Goal: Task Accomplishment & Management: Complete application form

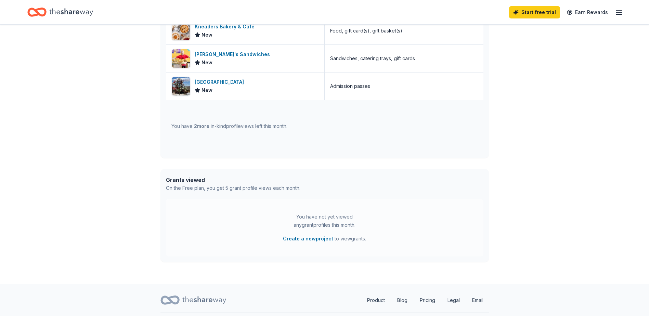
scroll to position [235, 0]
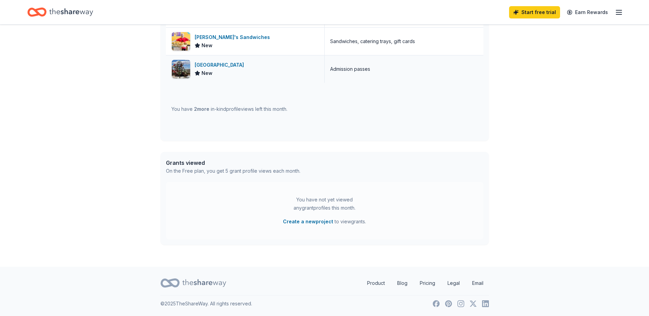
click at [222, 64] on div "Jellystone Park Zion" at bounding box center [221, 65] width 52 height 8
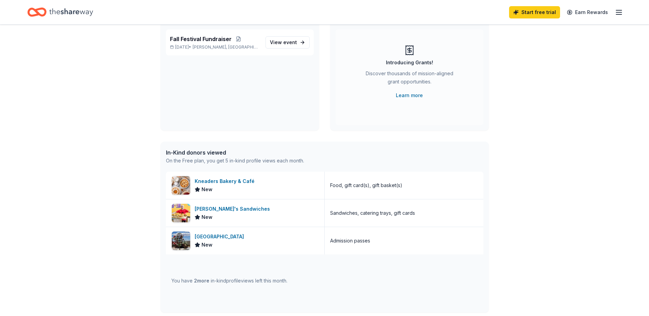
scroll to position [0, 0]
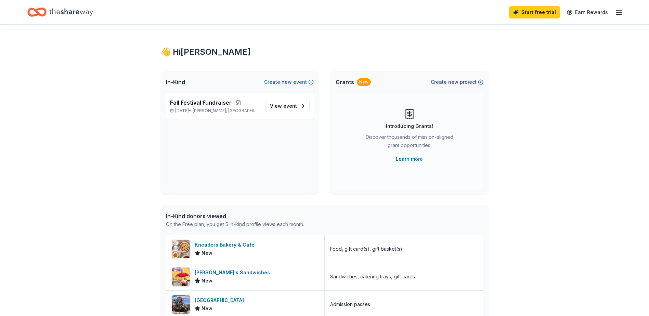
click at [455, 81] on span "new" at bounding box center [453, 82] width 10 height 8
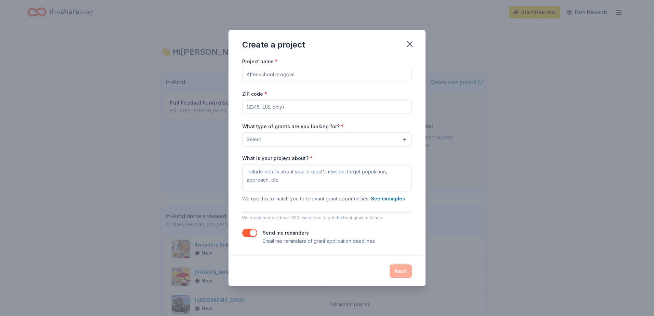
click at [91, 119] on div "Create a project Project name * ZIP code * What type of grants are you looking …" at bounding box center [327, 158] width 654 height 316
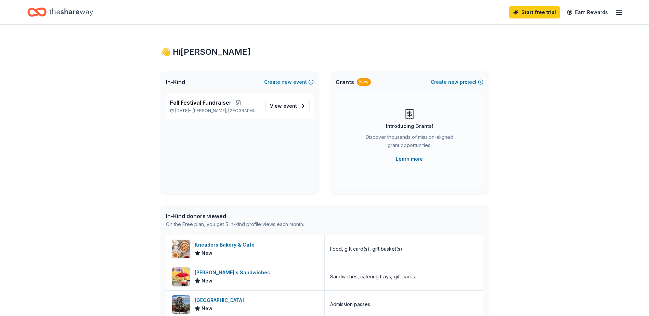
click at [179, 83] on span "In-Kind" at bounding box center [175, 82] width 19 height 8
click at [290, 101] on link "View event" at bounding box center [287, 106] width 44 height 12
click at [290, 108] on span "event" at bounding box center [290, 106] width 14 height 6
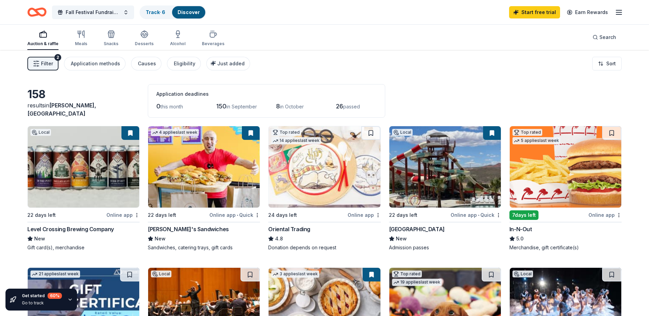
click at [585, 181] on img at bounding box center [566, 166] width 112 height 81
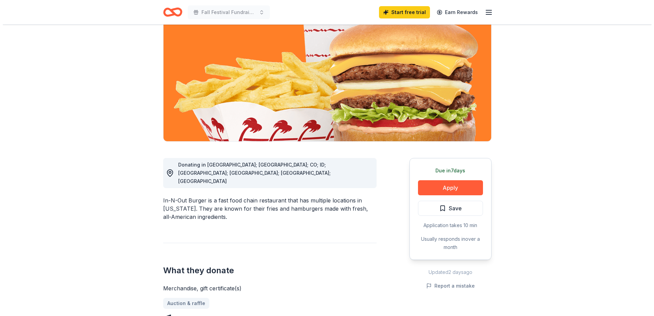
scroll to position [68, 0]
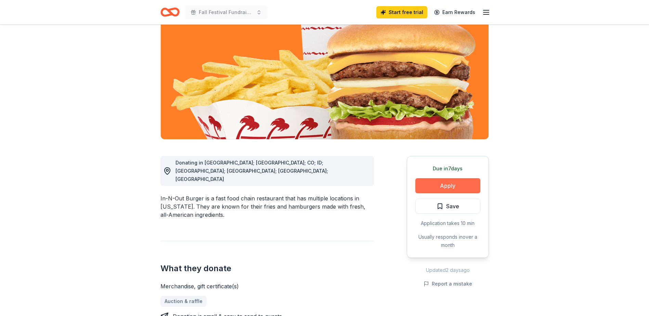
click at [453, 185] on button "Apply" at bounding box center [447, 185] width 65 height 15
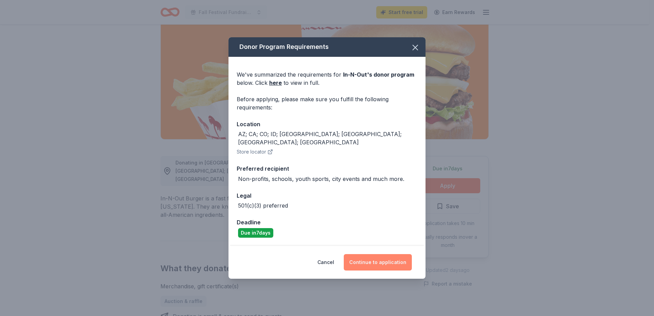
click at [369, 256] on button "Continue to application" at bounding box center [378, 262] width 68 height 16
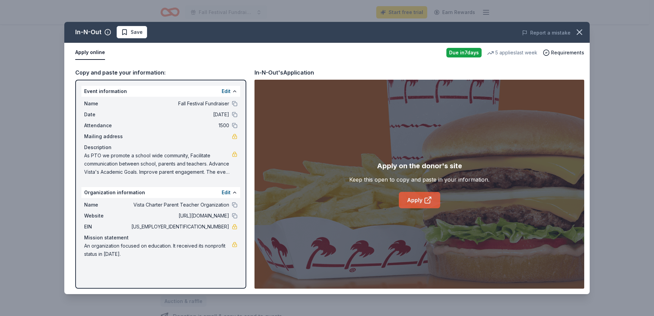
click at [431, 194] on link "Apply" at bounding box center [419, 200] width 41 height 16
click at [412, 201] on link "Apply" at bounding box center [419, 200] width 41 height 16
